Goal: Task Accomplishment & Management: Manage account settings

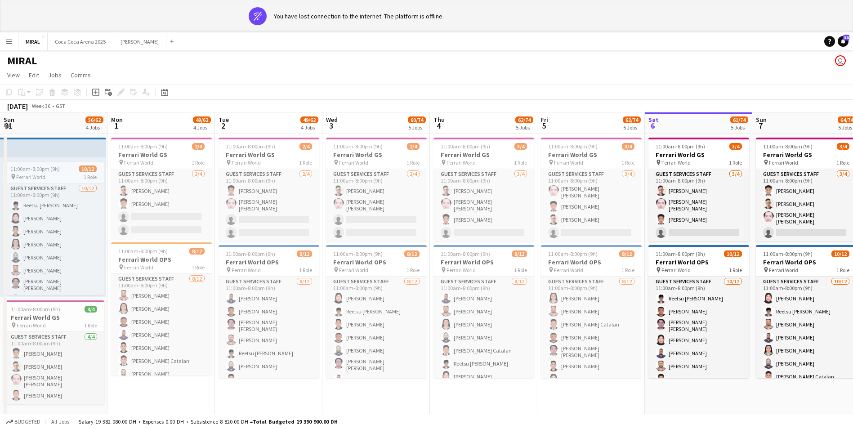
scroll to position [0, 249]
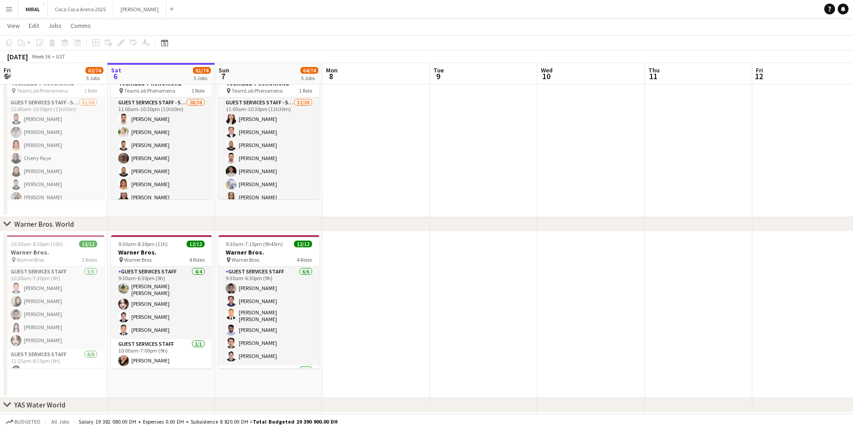
scroll to position [476, 0]
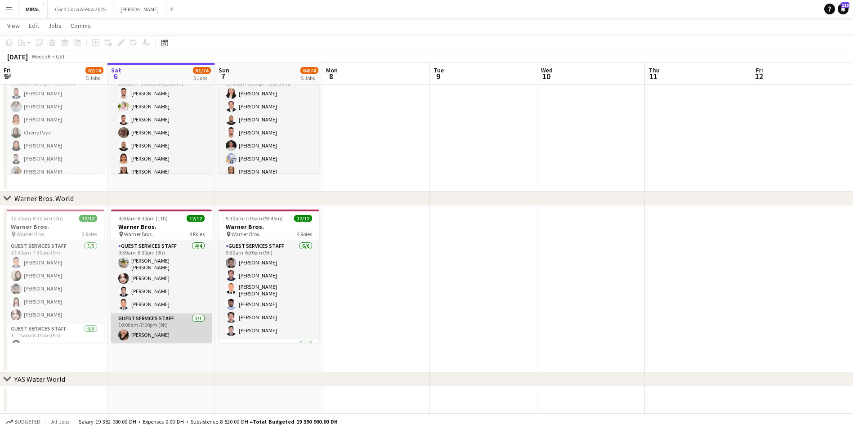
click at [162, 324] on app-card-role "Guest Services Staff 1/1 10:00am-7:00pm (9h) Ignalyn De Juan Lipura" at bounding box center [161, 329] width 101 height 31
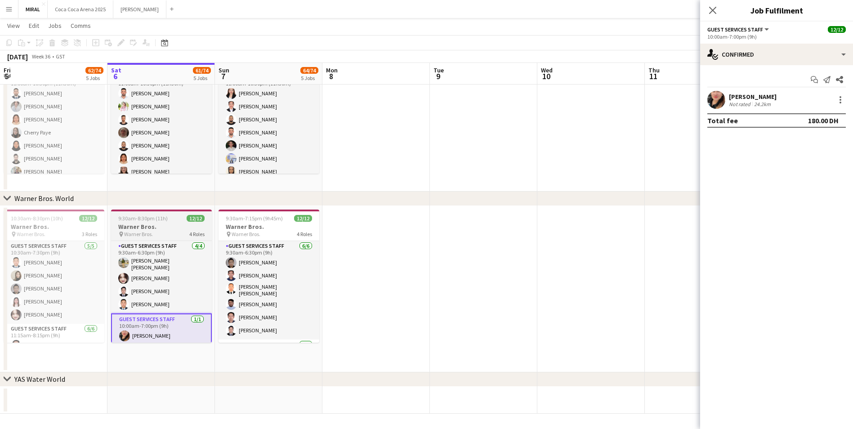
click at [155, 233] on div "pin Warner Bros. 4 Roles" at bounding box center [161, 234] width 101 height 7
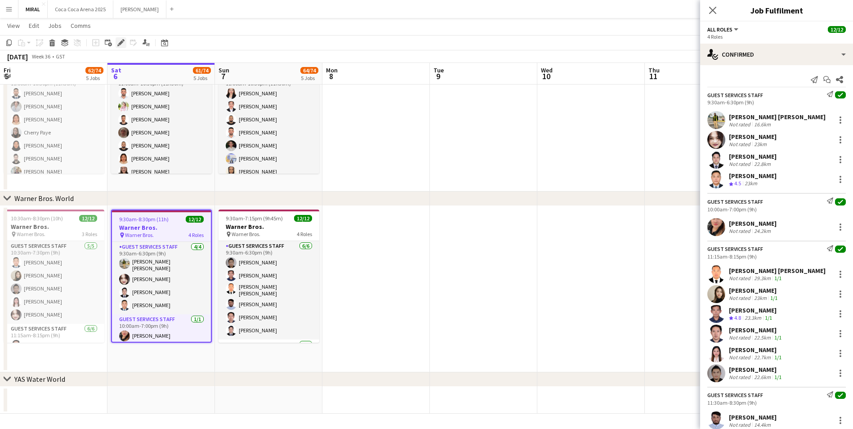
click at [122, 39] on icon "Edit" at bounding box center [120, 42] width 7 height 7
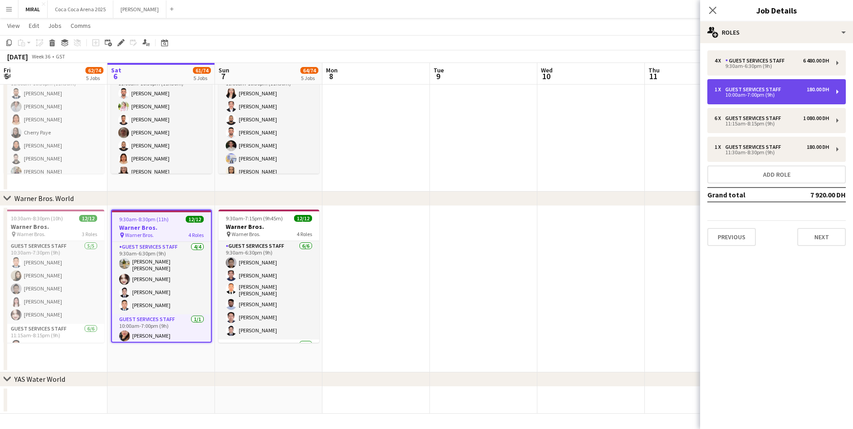
click at [740, 89] on div "Guest Services Staff" at bounding box center [755, 89] width 59 height 6
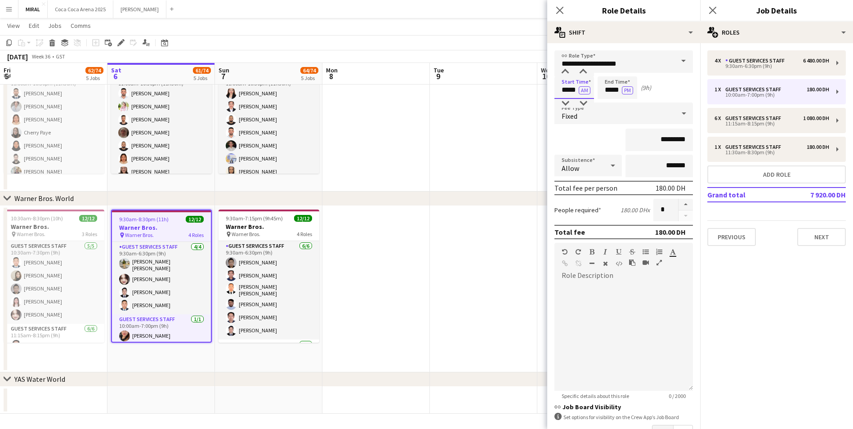
click at [562, 90] on input "*****" at bounding box center [575, 87] width 40 height 22
type input "*****"
click at [601, 92] on input "*****" at bounding box center [618, 87] width 40 height 22
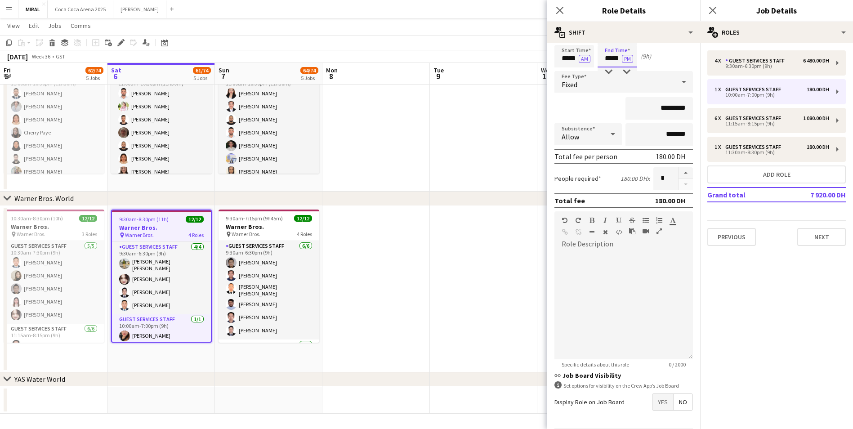
scroll to position [45, 0]
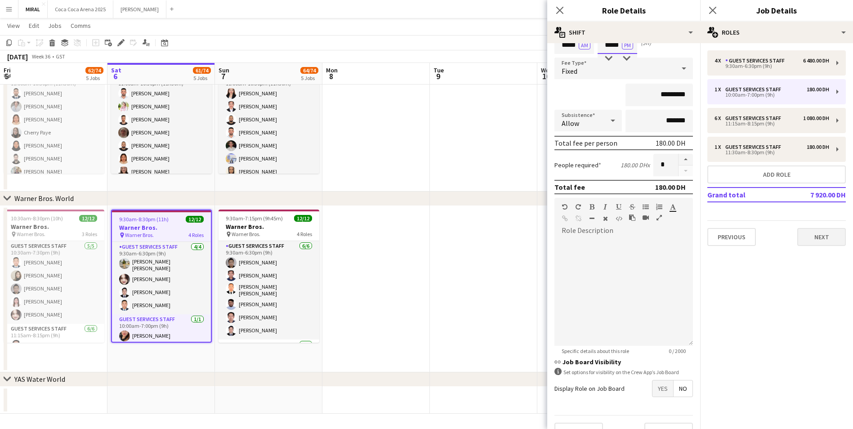
type input "*****"
click at [820, 242] on button "Next" at bounding box center [822, 237] width 49 height 18
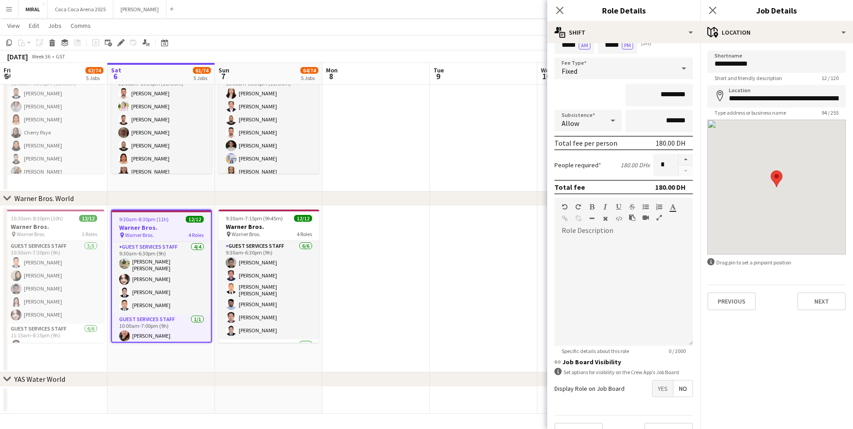
click at [471, 36] on app-toolbar "Copy Paste Paste Ctrl+V Paste with crew Ctrl+Shift+V Paste linked Job Delete Gr…" at bounding box center [426, 42] width 853 height 15
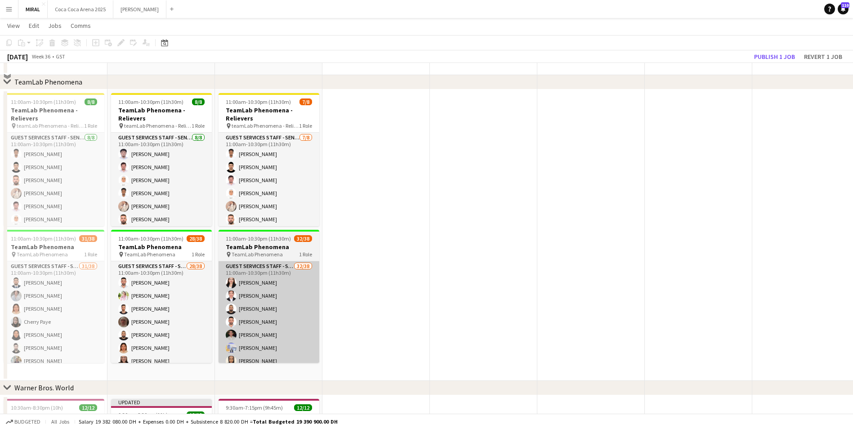
scroll to position [341, 0]
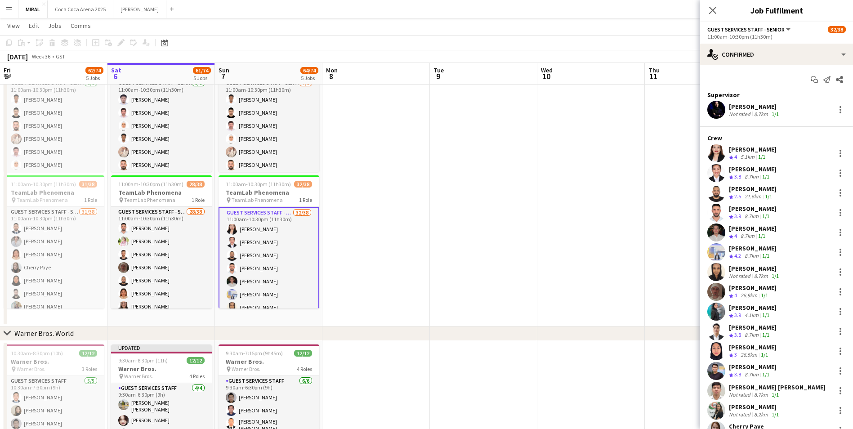
click at [748, 149] on div "Vanessa Solomon" at bounding box center [753, 149] width 48 height 8
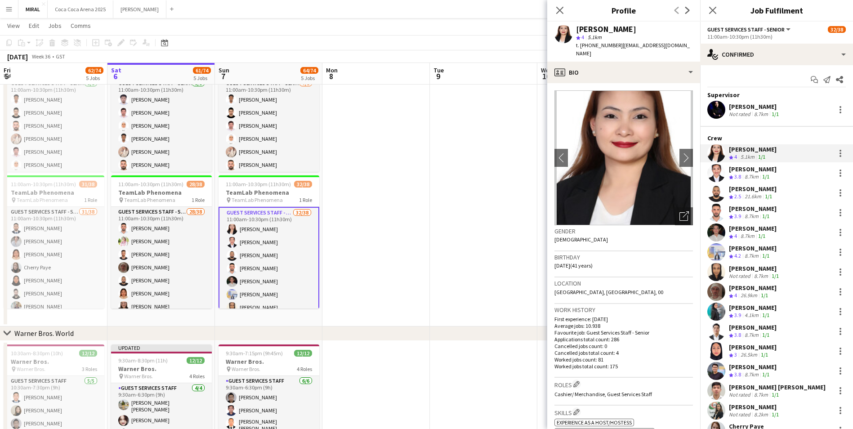
drag, startPoint x: 620, startPoint y: 45, endPoint x: 690, endPoint y: 51, distance: 70.4
click at [690, 51] on div "Vanessa Solomon star 4 5.1km t. +971528353807 | vanessaanterola07@gmail.com" at bounding box center [624, 42] width 153 height 40
copy span "vanessaanterola07@gmail.com"
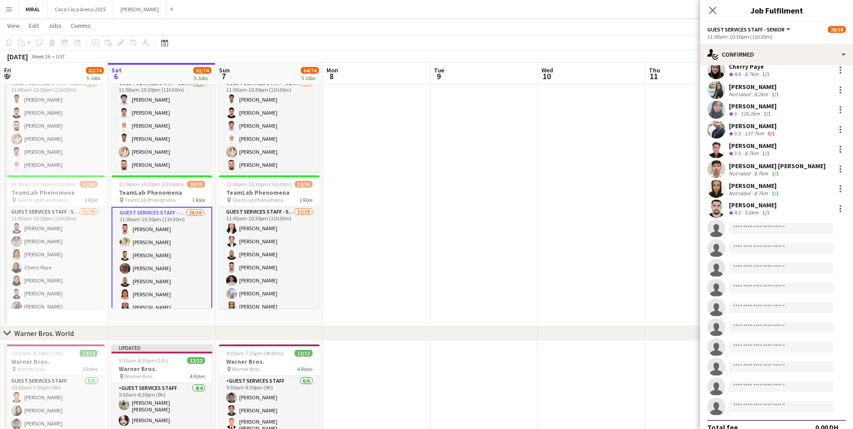
scroll to position [438, 0]
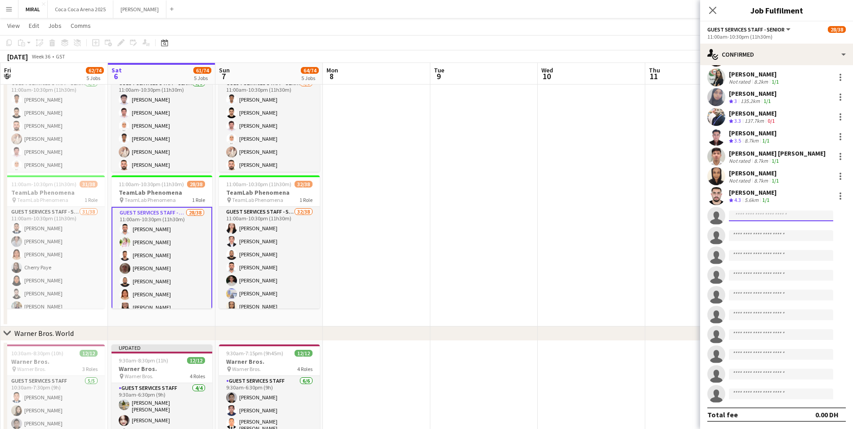
click at [757, 218] on input at bounding box center [781, 216] width 104 height 11
paste input "**********"
type input "**********"
click at [775, 232] on span "Vanessa Solomon" at bounding box center [762, 229] width 52 height 8
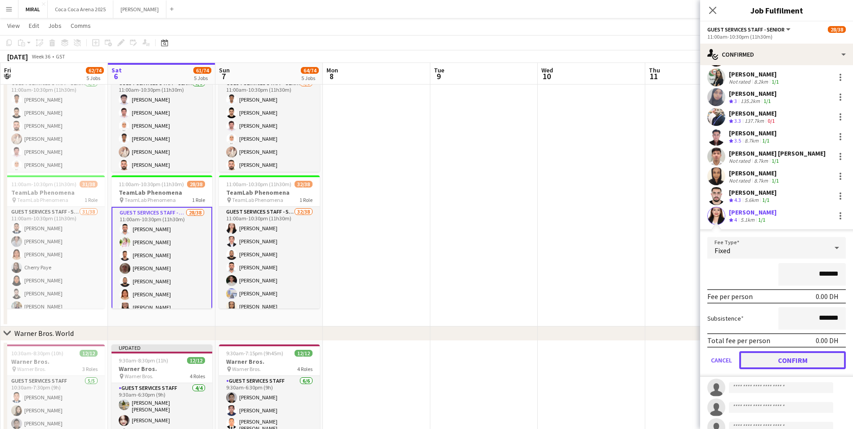
click at [815, 358] on button "Confirm" at bounding box center [793, 360] width 107 height 18
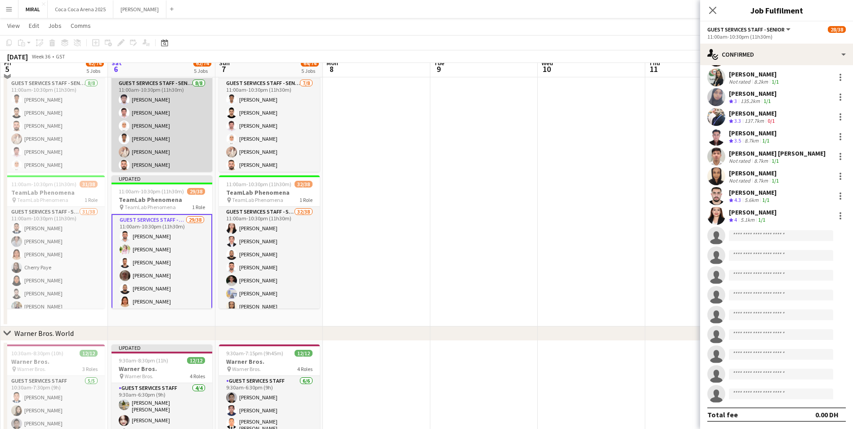
scroll to position [296, 0]
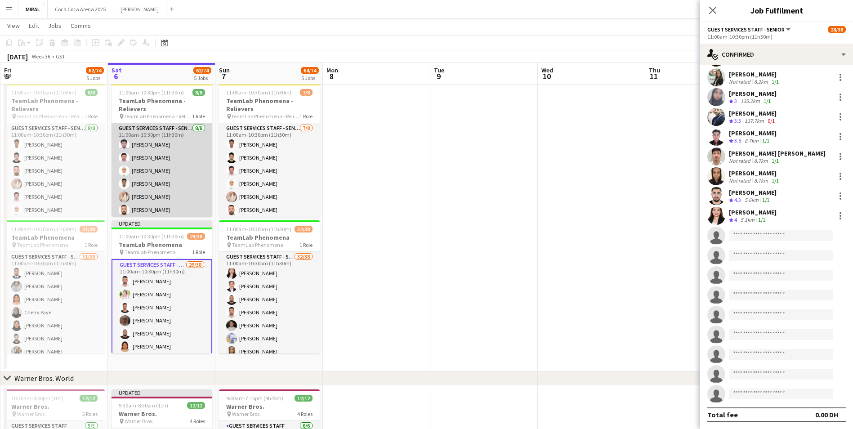
click at [172, 177] on app-card-role "Guest Services Staff - Senior 8/8 11:00am-10:30pm (11h30m) Abdulrahman Sameeh A…" at bounding box center [162, 184] width 101 height 122
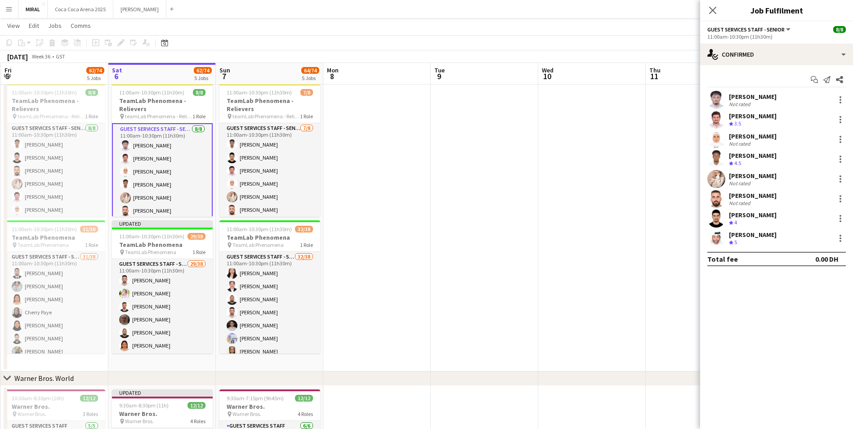
scroll to position [0, 0]
click at [843, 101] on div at bounding box center [840, 99] width 11 height 11
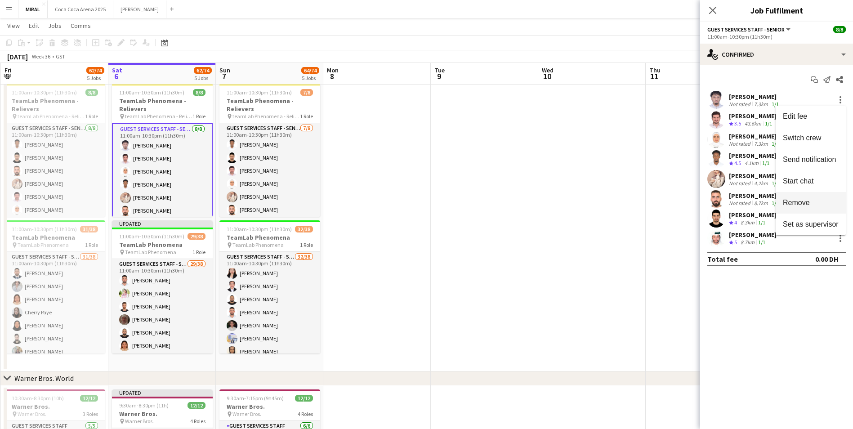
click at [802, 199] on span "Remove" at bounding box center [796, 203] width 27 height 8
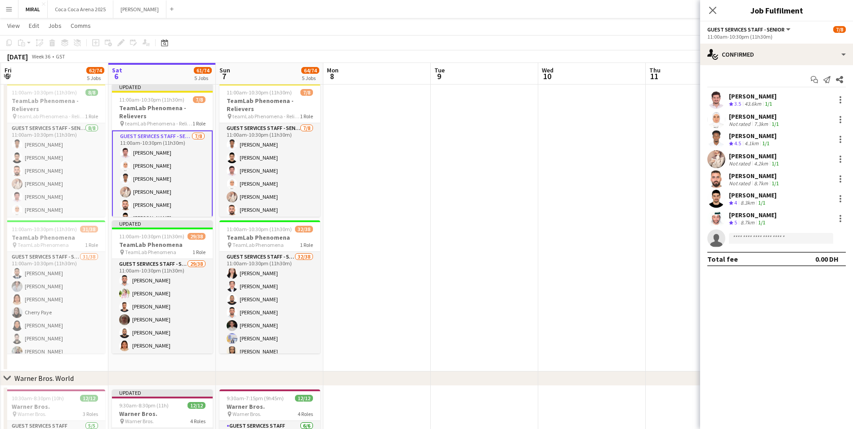
click at [461, 23] on app-page-menu "View Day view expanded Day view collapsed Month view Date picker Jump to today …" at bounding box center [426, 26] width 853 height 17
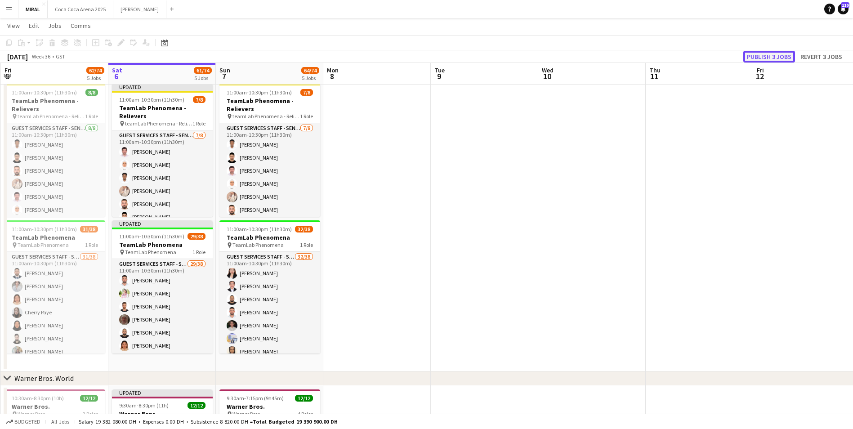
click at [777, 55] on button "Publish 3 jobs" at bounding box center [770, 57] width 52 height 12
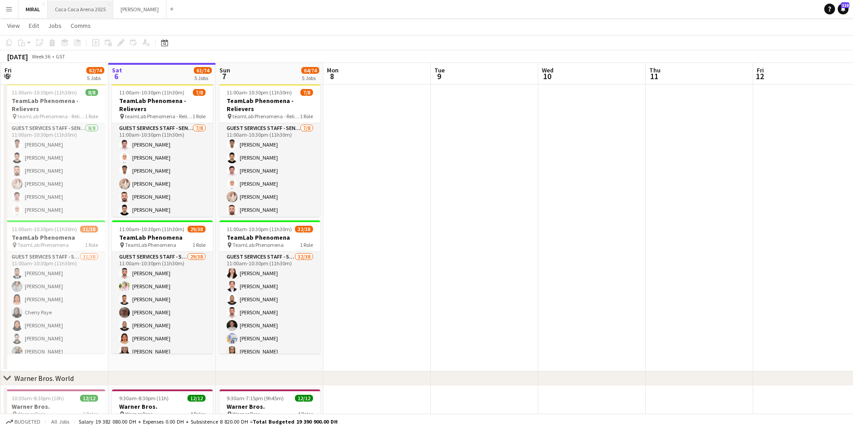
click at [91, 6] on button "Coca Coca Arena 2025 Close" at bounding box center [81, 9] width 66 height 18
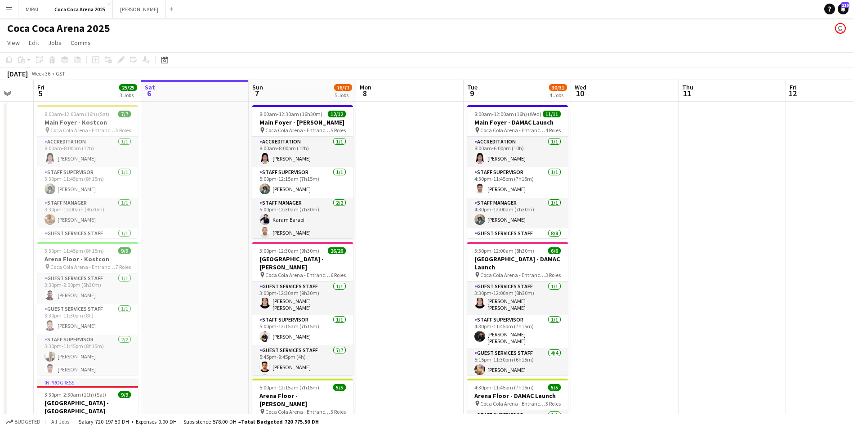
scroll to position [0, 181]
drag, startPoint x: 613, startPoint y: 208, endPoint x: 647, endPoint y: 207, distance: 34.2
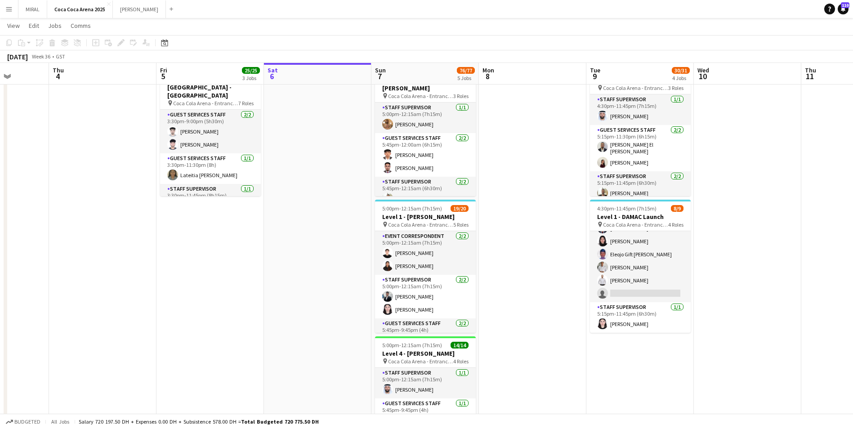
scroll to position [0, 272]
drag, startPoint x: 408, startPoint y: 203, endPoint x: 534, endPoint y: 212, distance: 125.8
click at [532, 211] on app-calendar-viewport "Mon 1 Tue 2 Wed 3 Thu 4 Fri 5 25/25 3 Jobs Sat 6 Sun 7 76/77 5 Jobs Mon 8 Tue 9…" at bounding box center [426, 124] width 853 height 809
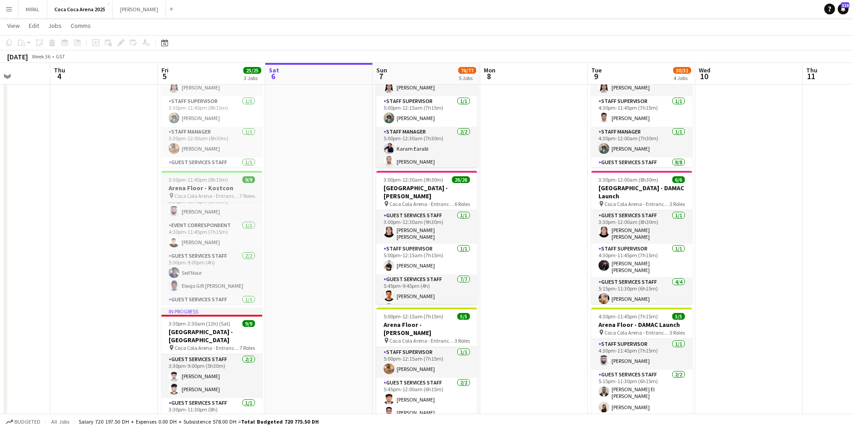
scroll to position [119, 0]
click at [212, 273] on app-card-role "Guest Services Staff 2/2 5:00pm-9:00pm (4h) Seif Nour Eleojo Gift Mohammed" at bounding box center [212, 272] width 101 height 44
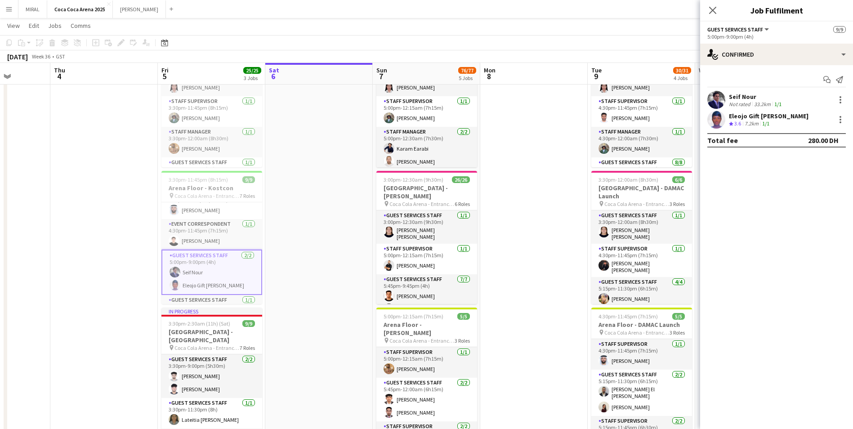
click at [742, 100] on div "Seif Nour" at bounding box center [756, 97] width 54 height 8
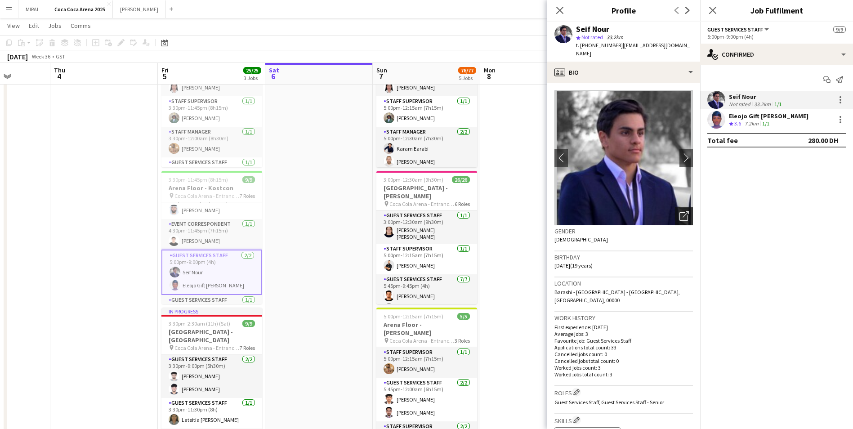
click at [680, 211] on icon "Open photos pop-in" at bounding box center [684, 215] width 9 height 9
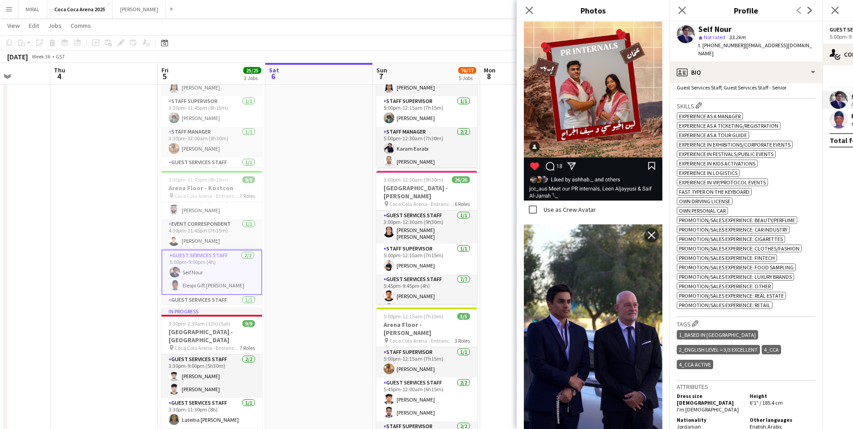
scroll to position [450, 0]
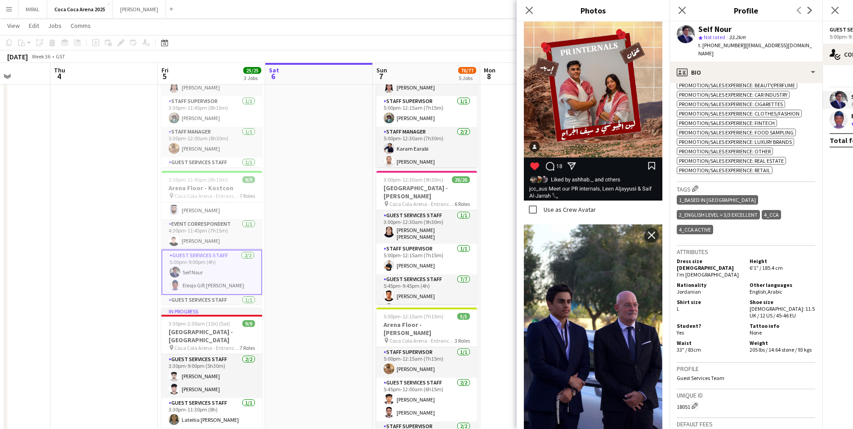
click at [303, 140] on app-date-cell at bounding box center [319, 382] width 108 height 702
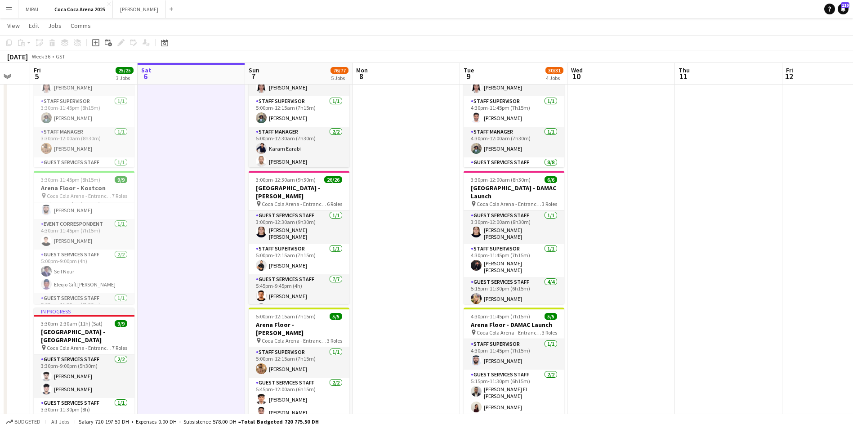
scroll to position [0, 297]
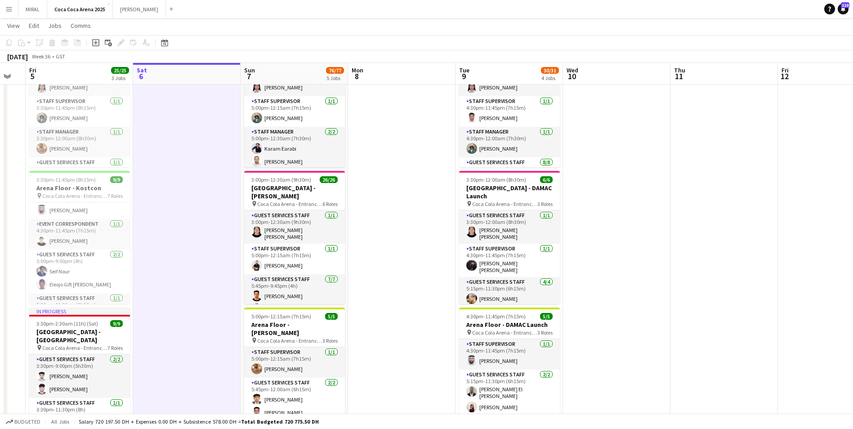
drag, startPoint x: 521, startPoint y: 166, endPoint x: 389, endPoint y: 166, distance: 132.3
click at [389, 166] on app-calendar-viewport "Tue 2 Wed 3 Thu 4 Fri 5 25/25 3 Jobs Sat 6 Sun 7 76/77 5 Jobs Mon 8 Tue 9 30/31…" at bounding box center [426, 369] width 853 height 809
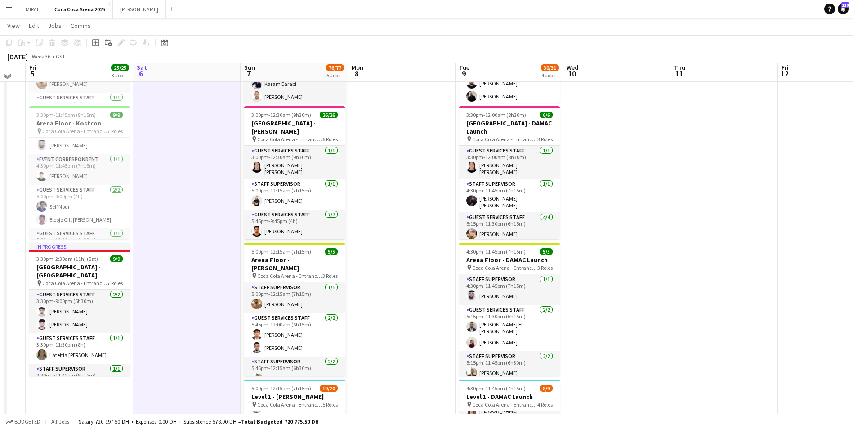
scroll to position [90, 0]
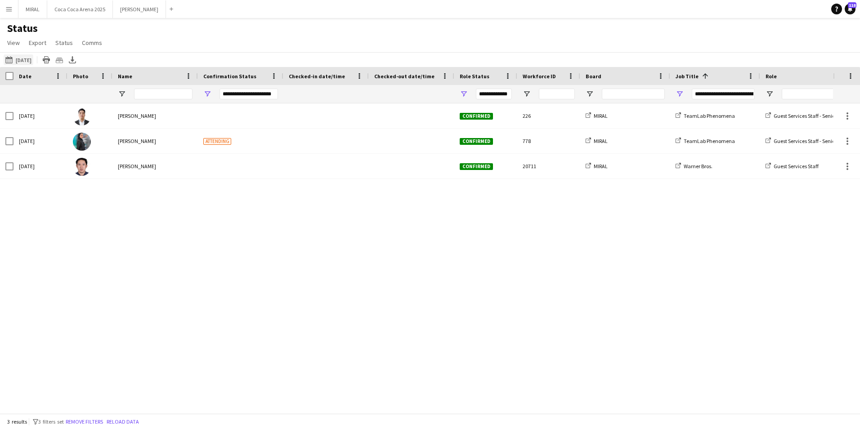
click at [22, 61] on button "[DATE] to [DATE] [DATE]" at bounding box center [19, 59] width 30 height 11
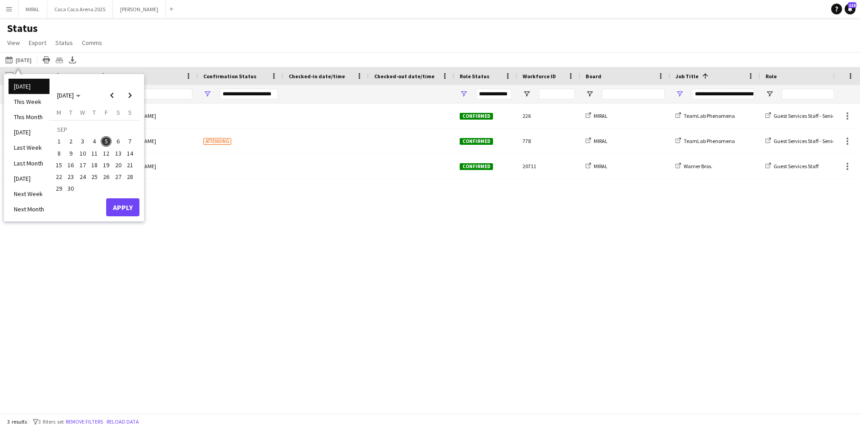
click at [105, 142] on span "5" at bounding box center [106, 141] width 11 height 11
click at [129, 209] on button "Apply" at bounding box center [122, 207] width 33 height 18
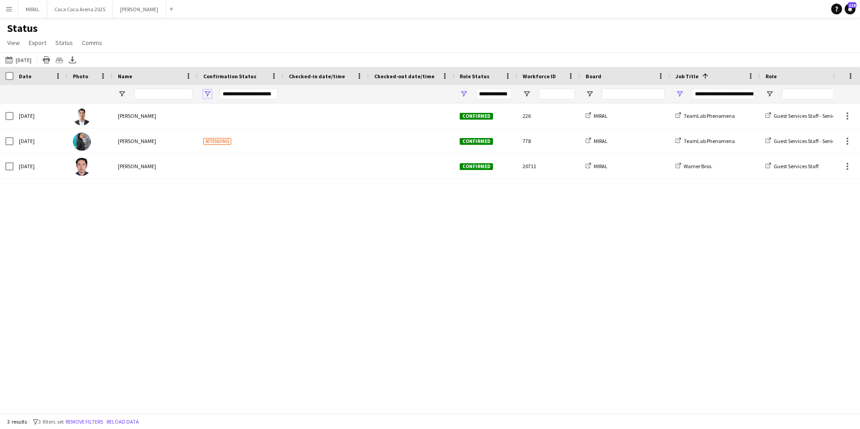
click at [207, 94] on span "Open Filter Menu" at bounding box center [207, 94] width 8 height 8
type input "**********"
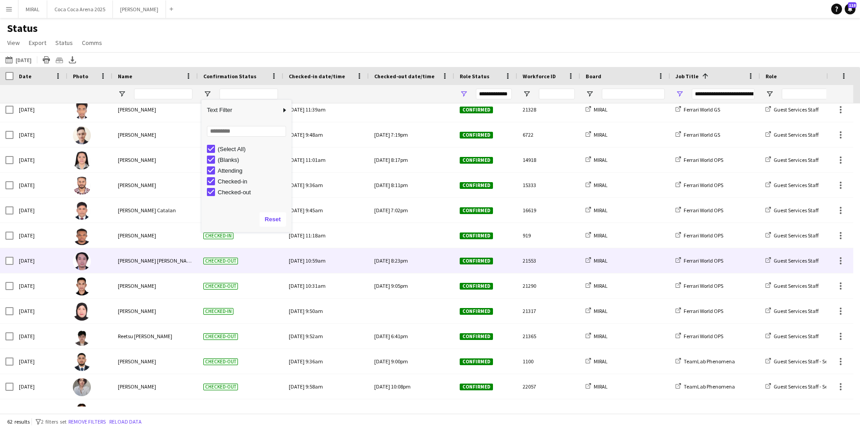
scroll to position [45, 0]
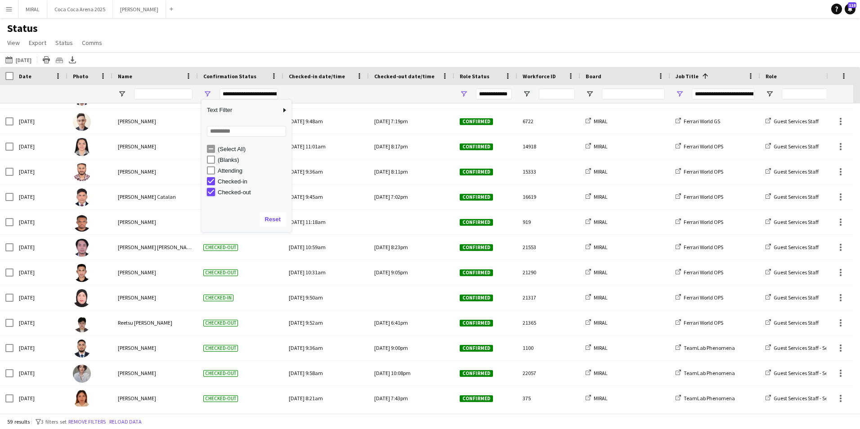
type input "**********"
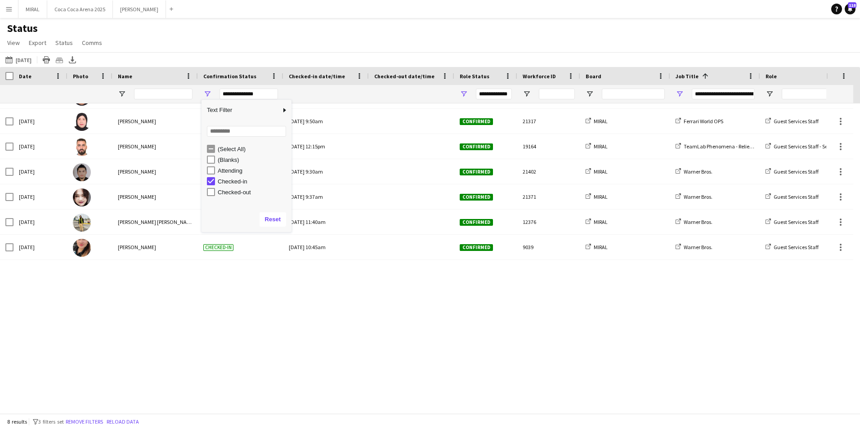
scroll to position [0, 0]
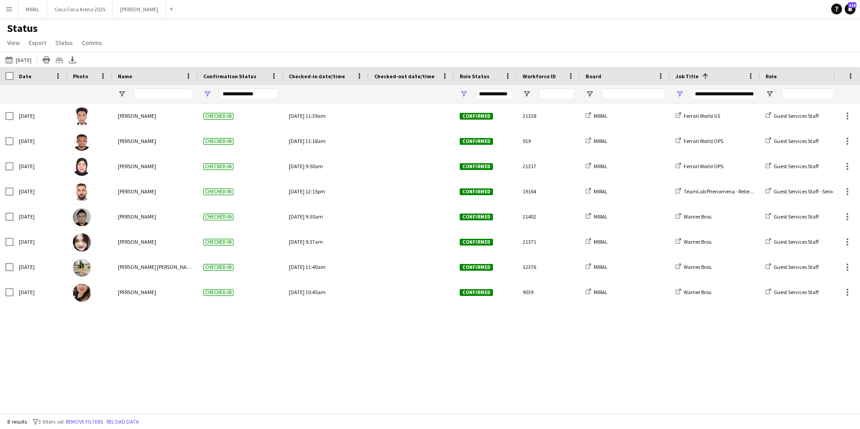
click at [410, 38] on div "Status View Views Default view Attendance Report / F1 Attendance Sheet F1 Group…" at bounding box center [430, 37] width 860 height 31
click at [668, 345] on div "[DATE] [PERSON_NAME] Checked-in [DATE] 11:39am Confirmed 21328 MIRAL Ferrari Wo…" at bounding box center [416, 254] width 833 height 303
